Goal: Information Seeking & Learning: Check status

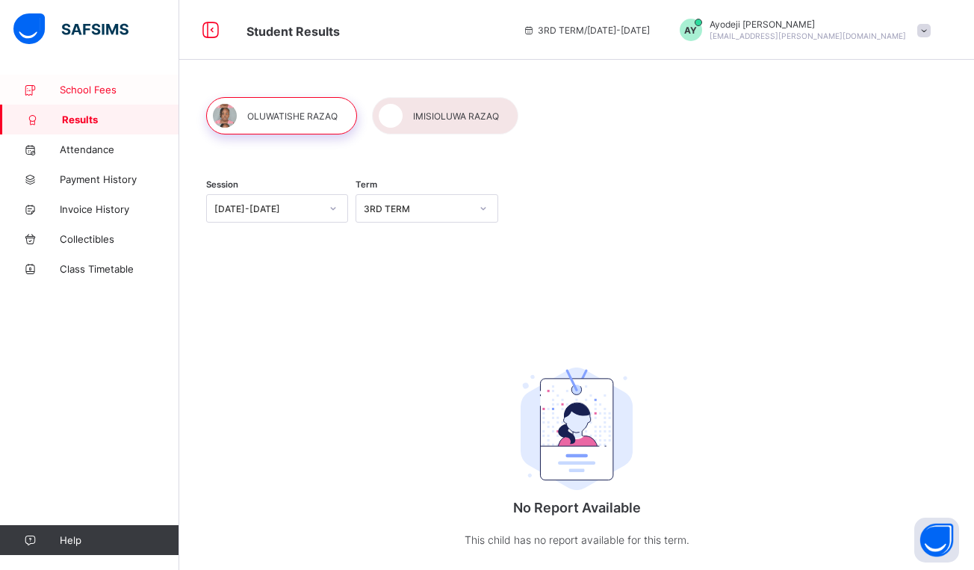
click at [110, 102] on link "School Fees" at bounding box center [89, 90] width 179 height 30
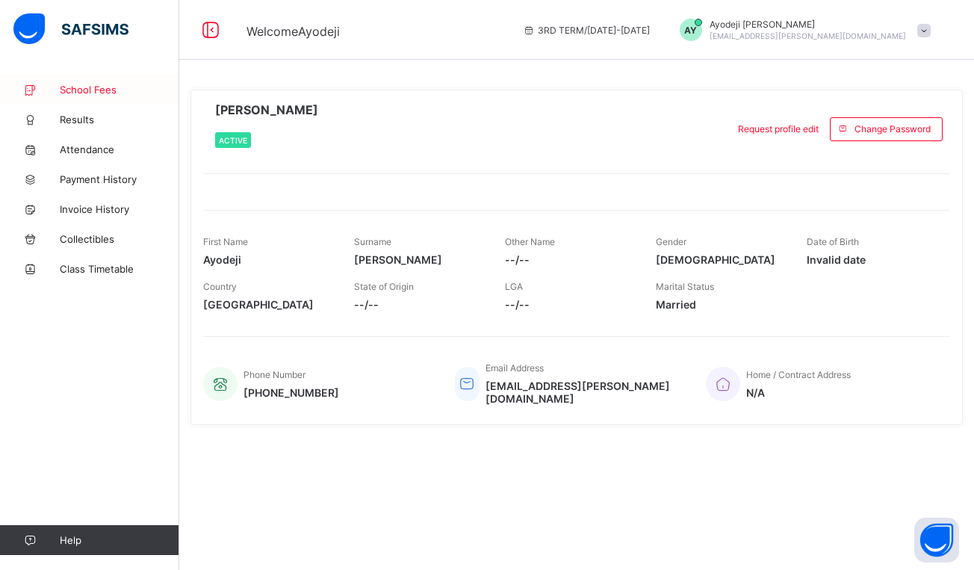
click at [101, 99] on link "School Fees" at bounding box center [89, 90] width 179 height 30
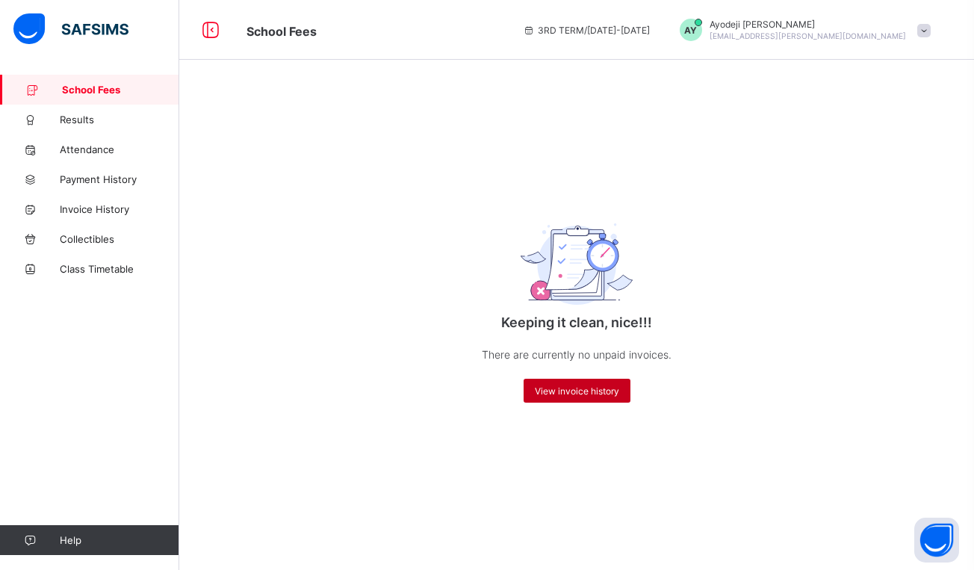
click at [582, 391] on span "View invoice history" at bounding box center [577, 390] width 84 height 11
click at [550, 390] on span "View invoice history" at bounding box center [577, 390] width 84 height 11
click at [118, 178] on span "Payment History" at bounding box center [119, 179] width 119 height 12
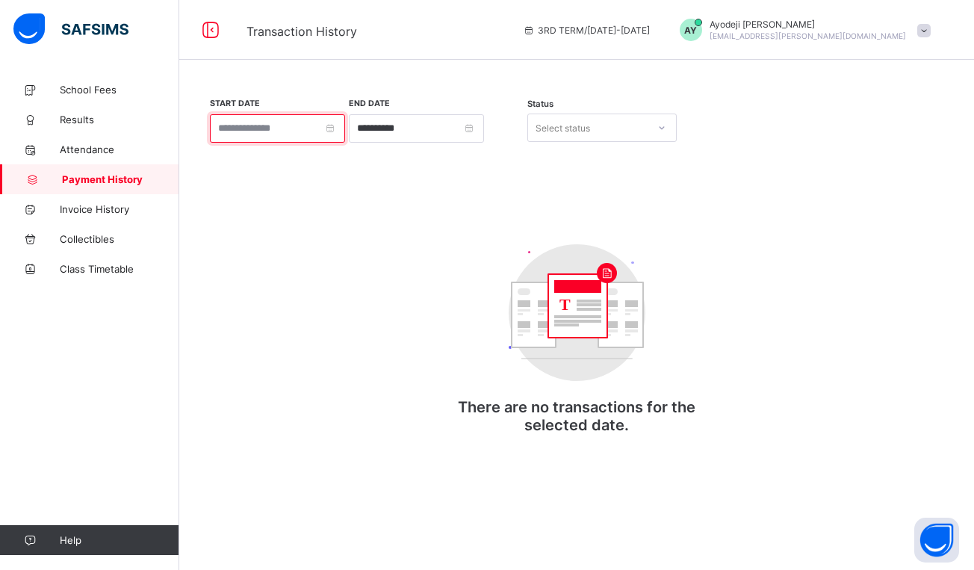
click at [306, 129] on input at bounding box center [277, 128] width 135 height 28
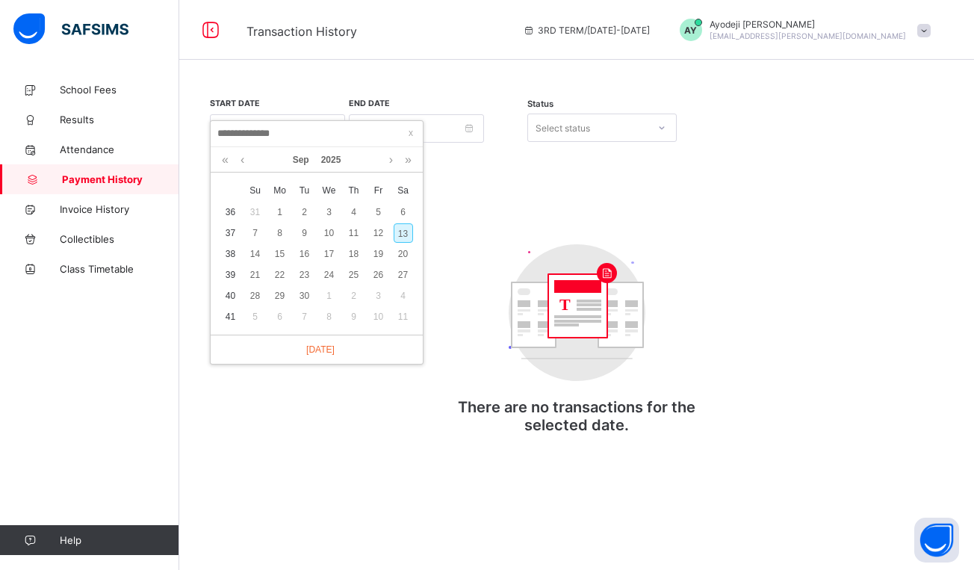
click at [519, 211] on div "**********" at bounding box center [576, 280] width 741 height 367
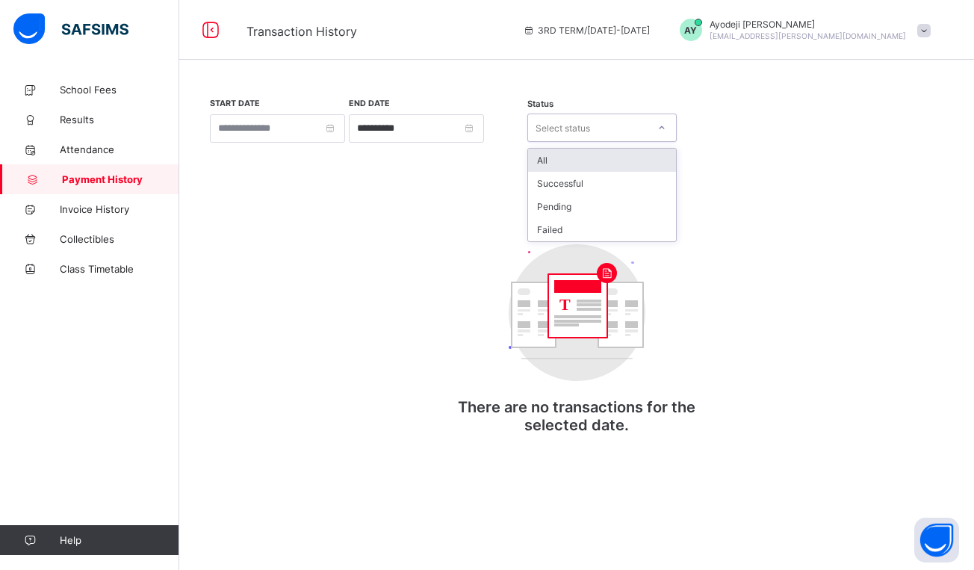
click at [562, 134] on div "Select status" at bounding box center [562, 128] width 55 height 28
click at [567, 170] on div "All" at bounding box center [602, 160] width 148 height 23
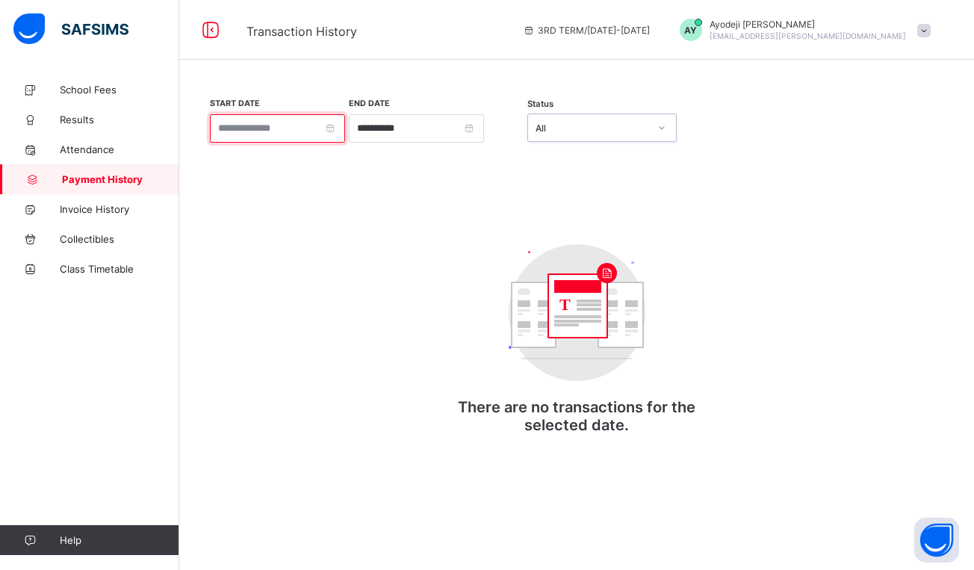
click at [272, 130] on input at bounding box center [277, 128] width 135 height 28
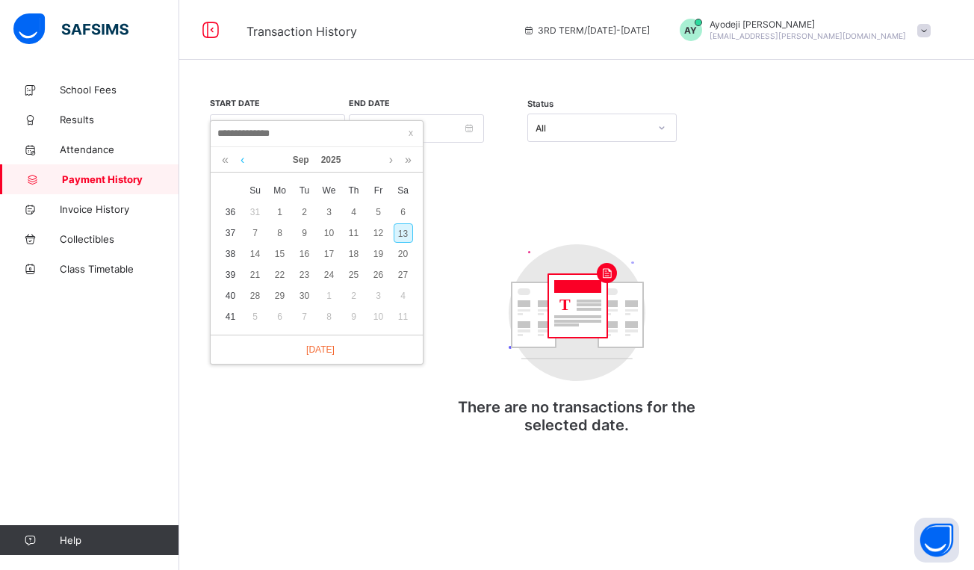
click at [244, 160] on link at bounding box center [242, 159] width 11 height 25
click at [326, 157] on link "2025" at bounding box center [331, 159] width 32 height 25
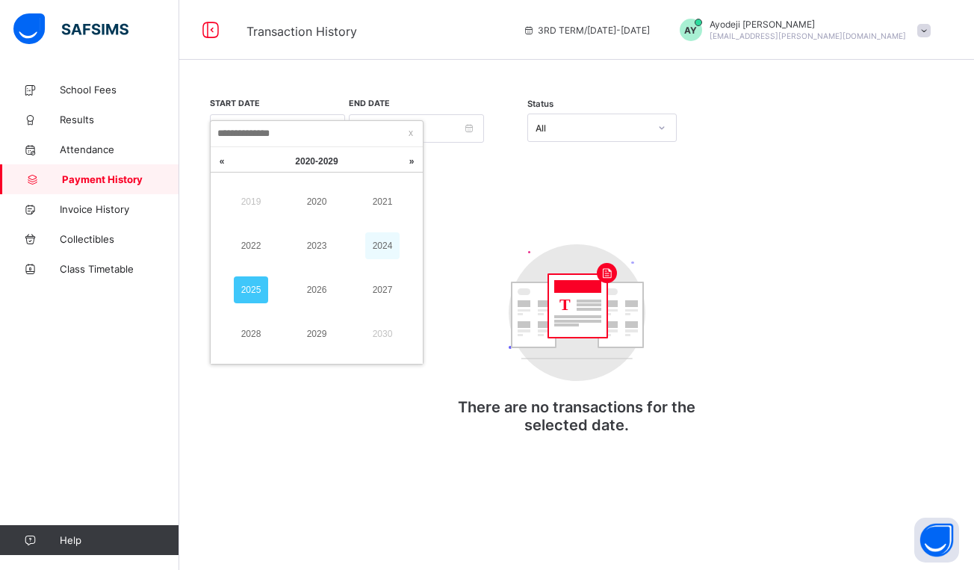
click at [391, 245] on link "2024" at bounding box center [382, 245] width 34 height 27
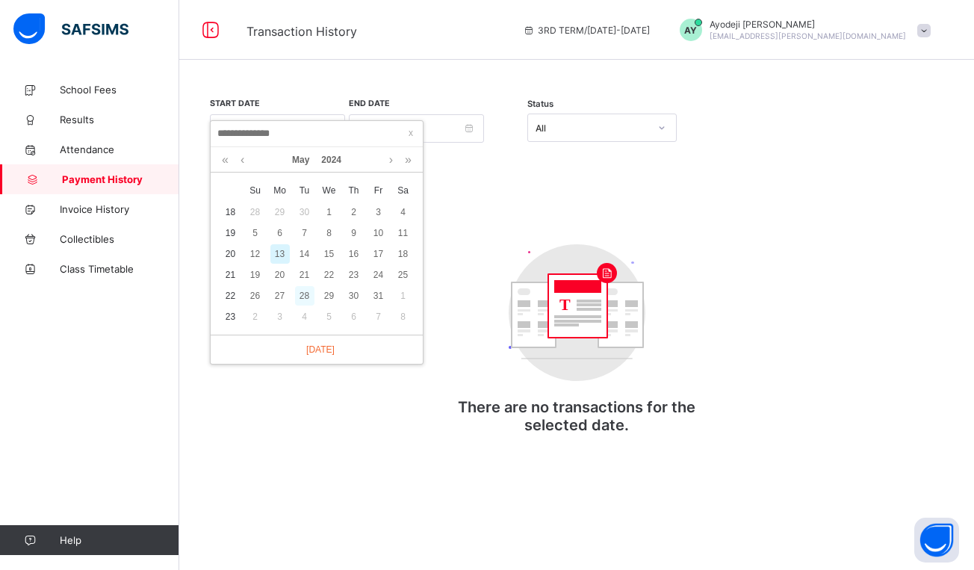
click at [309, 296] on div "28" at bounding box center [304, 295] width 19 height 19
type input "**********"
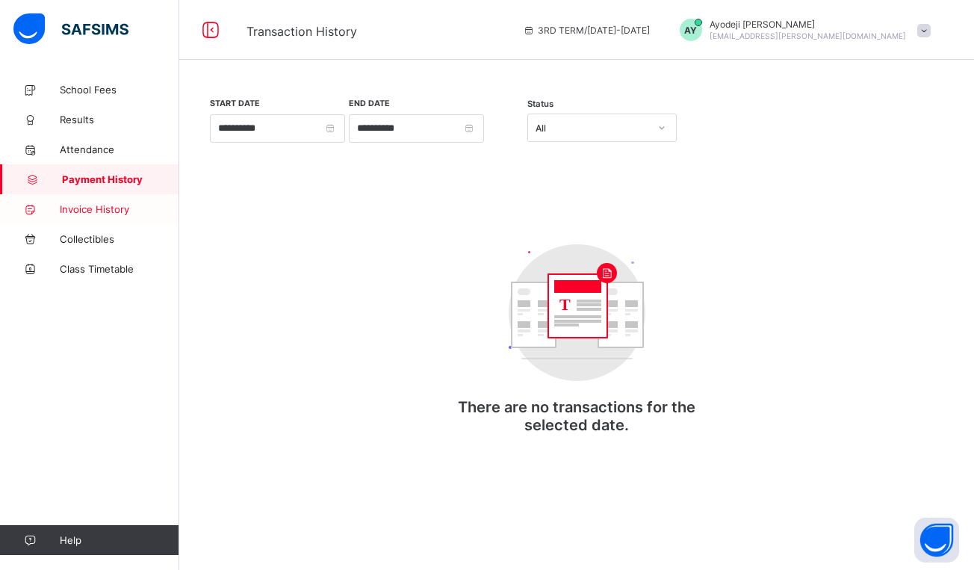
click at [104, 204] on span "Invoice History" at bounding box center [119, 209] width 119 height 12
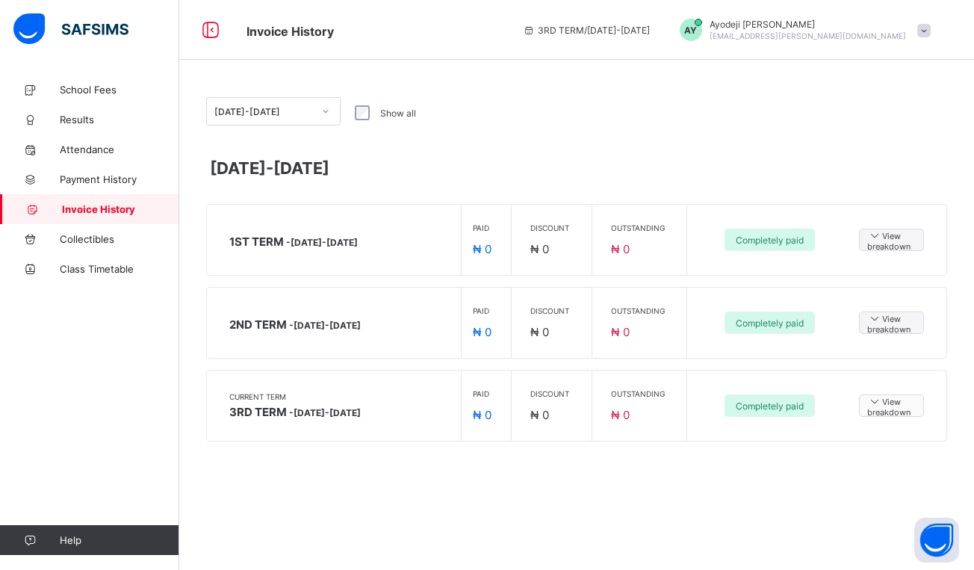
click at [876, 401] on icon at bounding box center [874, 400] width 15 height 13
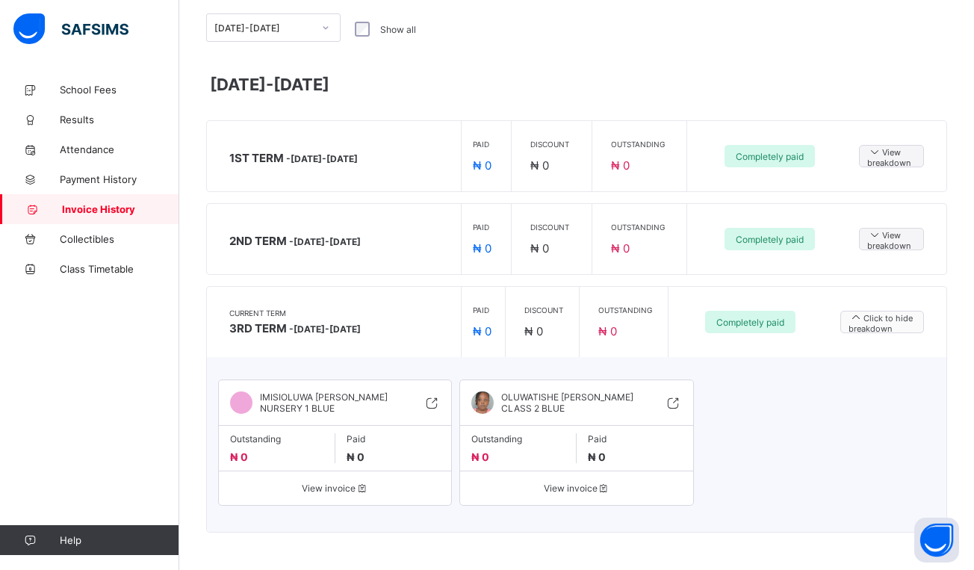
scroll to position [84, 0]
click at [887, 323] on span "Click to hide breakdown" at bounding box center [881, 322] width 67 height 23
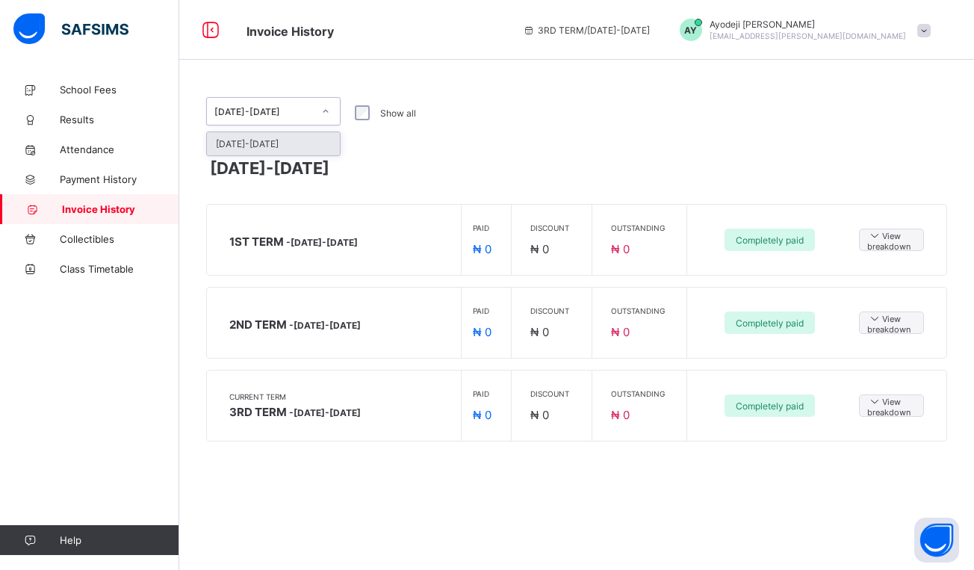
click at [327, 97] on div "2024-2025" at bounding box center [273, 111] width 134 height 28
click at [327, 99] on div at bounding box center [325, 111] width 25 height 24
click at [120, 240] on span "Collectibles" at bounding box center [119, 239] width 119 height 12
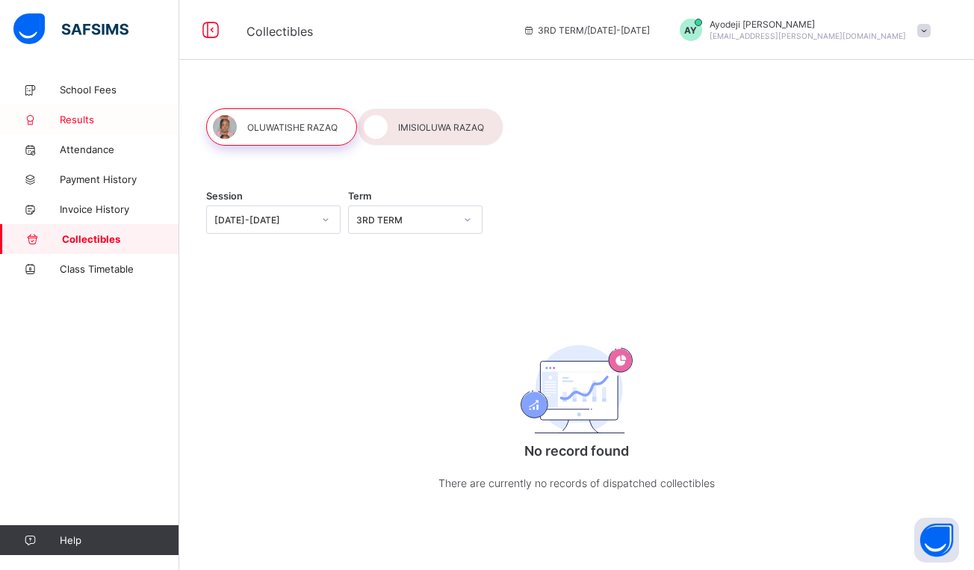
click at [116, 126] on link "Results" at bounding box center [89, 120] width 179 height 30
